Goal: Task Accomplishment & Management: Complete application form

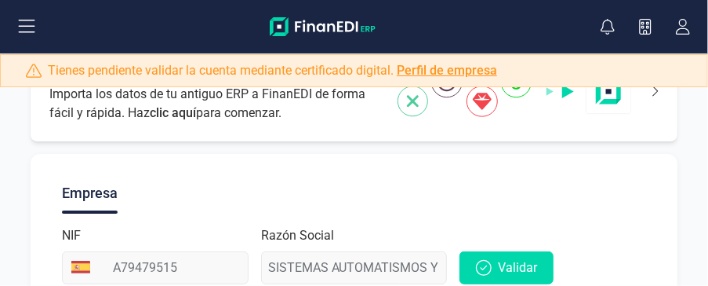
scroll to position [136, 0]
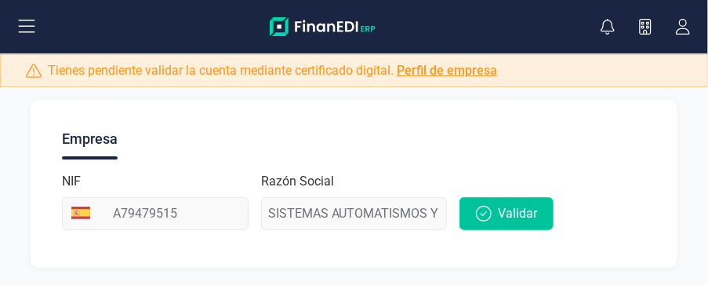
click at [511, 218] on span "Validar" at bounding box center [517, 213] width 39 height 19
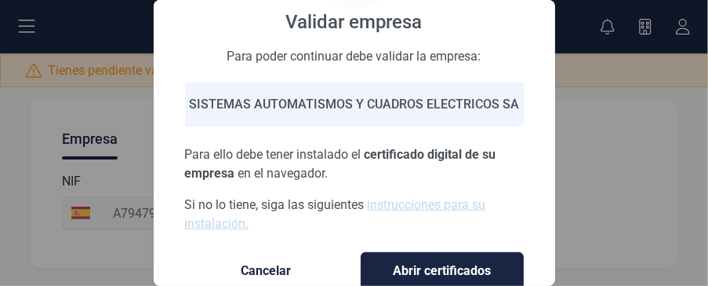
scroll to position [132, 0]
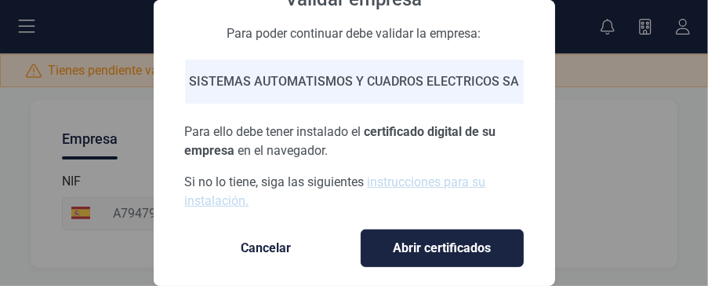
click at [598, 132] on div "Validar empresa Para poder continuar debe validar la empresa: SISTEMAS AUTOMATI…" at bounding box center [354, 143] width 708 height 286
drag, startPoint x: 248, startPoint y: 218, endPoint x: 249, endPoint y: 227, distance: 9.4
click at [247, 229] on button "Cancelar" at bounding box center [266, 248] width 163 height 38
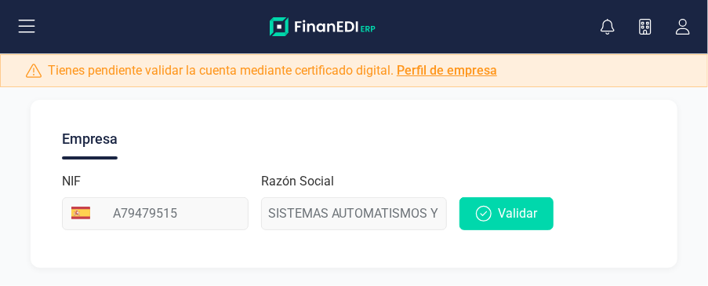
click at [22, 18] on icon at bounding box center [26, 26] width 19 height 19
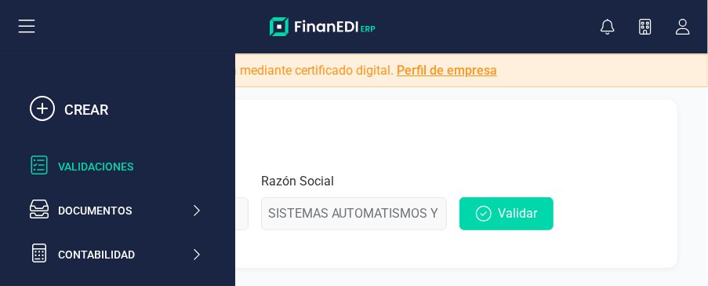
scroll to position [157, 0]
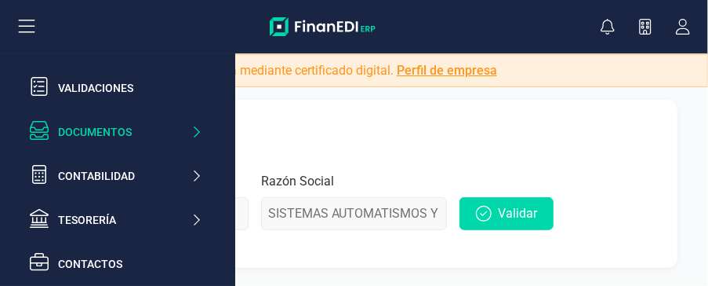
click at [112, 126] on div "Documentos" at bounding box center [124, 132] width 133 height 16
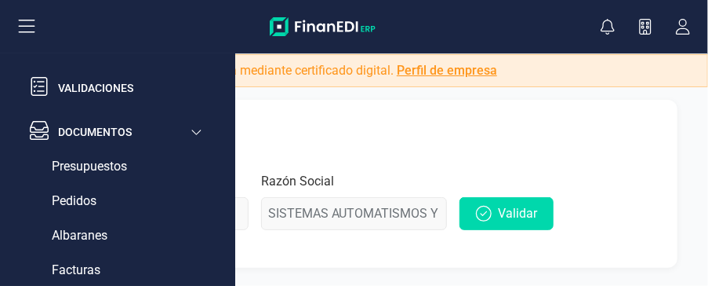
click at [27, 28] on icon at bounding box center [26, 26] width 19 height 19
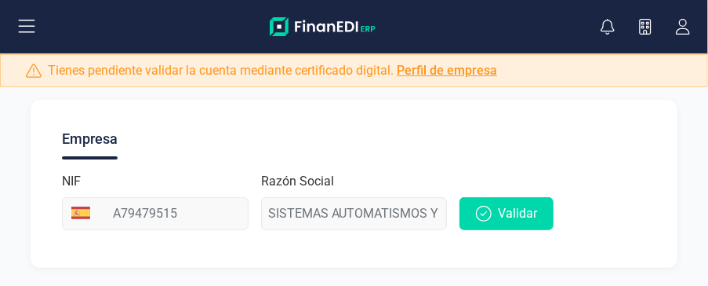
click at [27, 28] on icon at bounding box center [26, 26] width 19 height 19
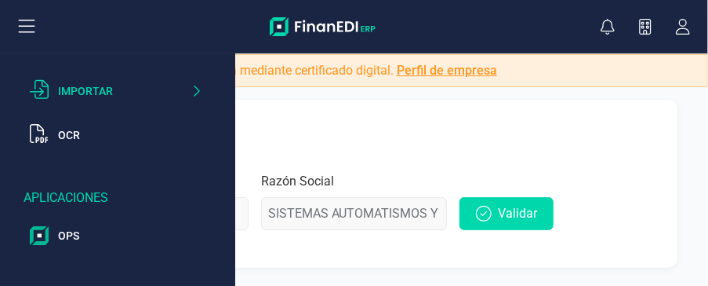
scroll to position [496, 0]
